Goal: Check status: Check status

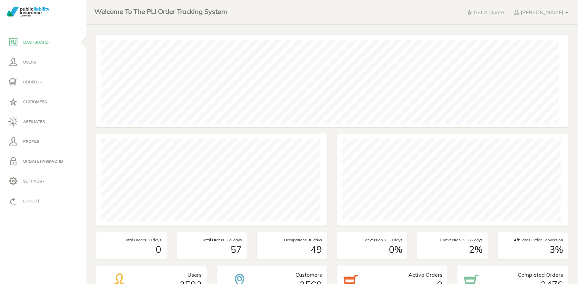
scroll to position [92, 228]
click at [33, 80] on p "Orders" at bounding box center [43, 82] width 70 height 10
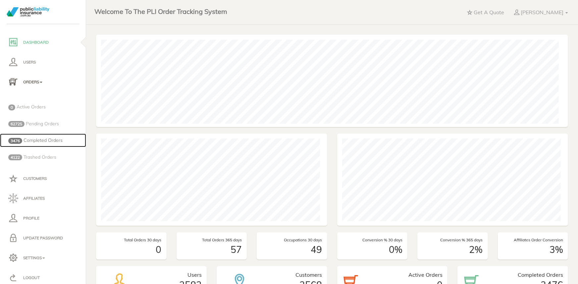
click at [39, 142] on span "Completed Orders" at bounding box center [43, 140] width 39 height 6
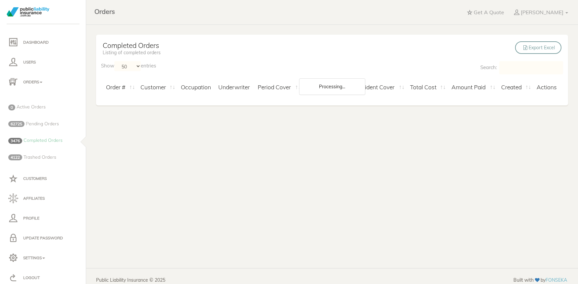
select select "50"
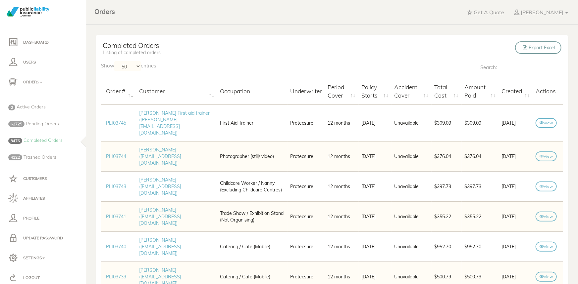
click at [512, 65] on input "Search:" at bounding box center [531, 67] width 64 height 13
click at [513, 70] on input "Search:" at bounding box center [531, 67] width 64 height 13
paste input "[PERSON_NAME]"
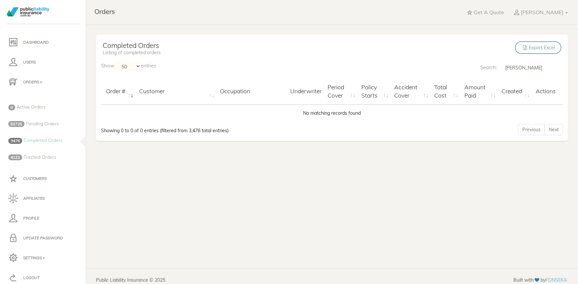
type input "[PERSON_NAME]"
click at [151, 63] on label "Show 10 25 50 100 entries" at bounding box center [128, 66] width 55 height 10
click at [141, 63] on select "10 25 50 100" at bounding box center [127, 66] width 26 height 10
click at [145, 63] on label "Show 10 25 50 100 entries" at bounding box center [128, 66] width 55 height 10
click at [141, 63] on select "10 25 50 100" at bounding box center [127, 66] width 26 height 10
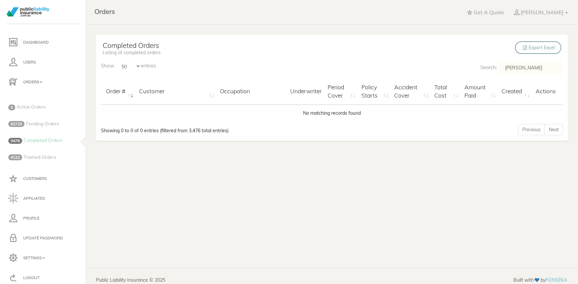
click at [138, 66] on select "10 25 50 100" at bounding box center [127, 66] width 26 height 10
select select "100"
click at [115, 61] on select "10 25 50 100" at bounding box center [127, 66] width 26 height 10
drag, startPoint x: 553, startPoint y: 71, endPoint x: 451, endPoint y: 66, distance: 101.4
click at [451, 66] on div "Search: [PERSON_NAME]" at bounding box center [450, 68] width 226 height 15
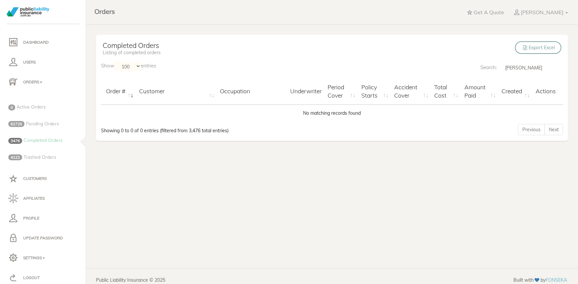
paste input "[EMAIL_ADDRESS][DOMAIN_NAME]"
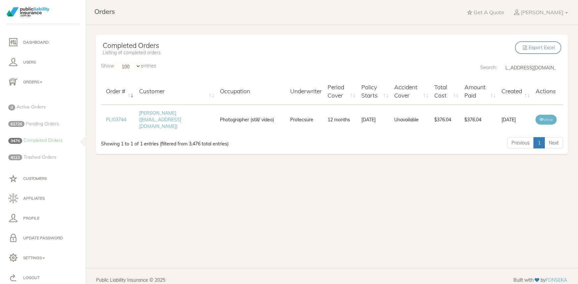
type input "[EMAIL_ADDRESS][DOMAIN_NAME]"
click at [543, 116] on link "View" at bounding box center [545, 120] width 21 height 10
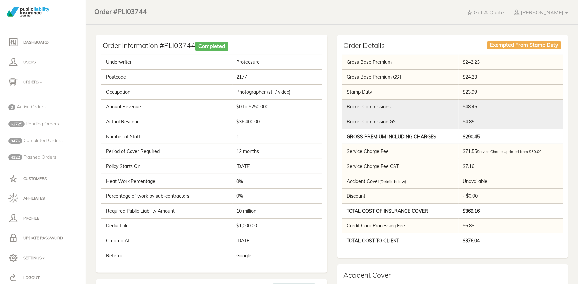
click at [332, 51] on div "Order Details Exempted From Stamp Duty Gross Base Premium $242.23 Gross Base Pr…" at bounding box center [452, 267] width 241 height 465
click at [482, 211] on td "$369.16" at bounding box center [511, 211] width 104 height 15
drag, startPoint x: 477, startPoint y: 211, endPoint x: 444, endPoint y: 211, distance: 33.1
click at [444, 211] on tr "Total Cost of Insurance Cover $369.16" at bounding box center [452, 211] width 221 height 15
drag, startPoint x: 346, startPoint y: 151, endPoint x: 473, endPoint y: 167, distance: 128.1
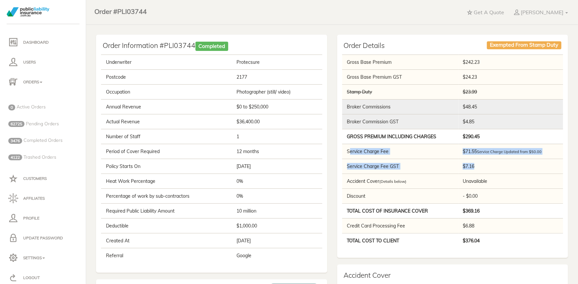
click at [473, 167] on tbody "Gross Base Premium $242.23 Gross Base Premium GST $24.23 Stamp Duty $23.99 Brok…" at bounding box center [452, 152] width 221 height 194
click at [534, 160] on td "$7.16" at bounding box center [511, 166] width 104 height 15
drag, startPoint x: 345, startPoint y: 60, endPoint x: 496, endPoint y: 252, distance: 244.3
click at [496, 252] on div "Gross Base Premium $242.23 Gross Base Premium GST $24.23 Stamp Duty $23.99 Brok…" at bounding box center [452, 154] width 231 height 209
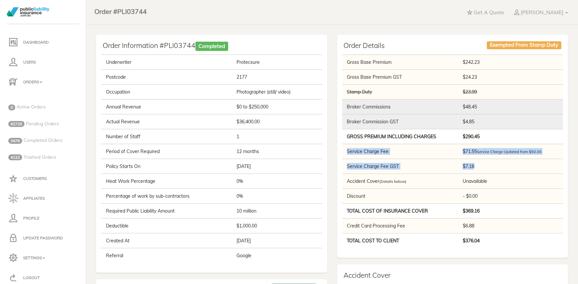
drag, startPoint x: 343, startPoint y: 151, endPoint x: 481, endPoint y: 169, distance: 139.2
click at [481, 169] on tbody "Gross Base Premium $242.23 Gross Base Premium GST $24.23 Stamp Duty $23.99 Brok…" at bounding box center [452, 152] width 221 height 194
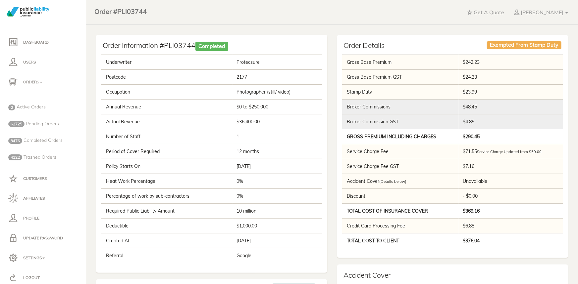
click at [465, 254] on div "Gross Base Premium $242.23 Gross Base Premium GST $24.23 Stamp Duty $23.99 Brok…" at bounding box center [452, 154] width 231 height 209
